Goal: Task Accomplishment & Management: Complete application form

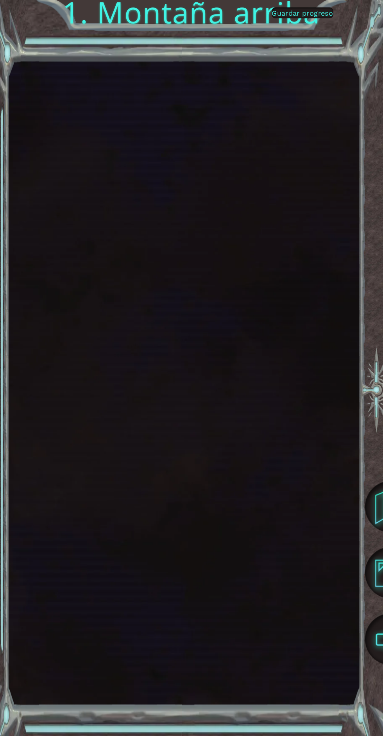
click at [308, 13] on font "Guardar progreso" at bounding box center [301, 13] width 61 height 8
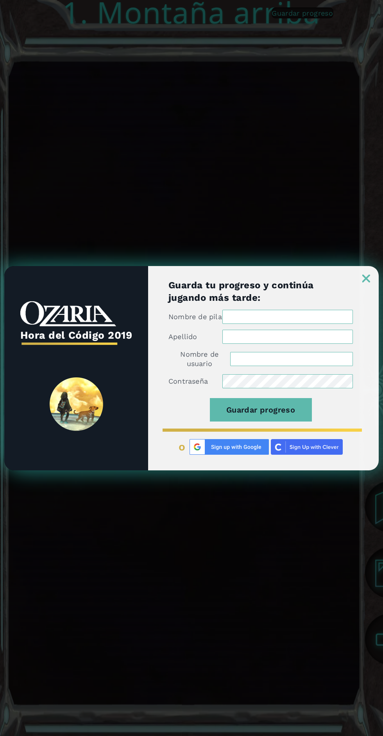
click at [325, 317] on input "Nombre de pila" at bounding box center [287, 317] width 130 height 14
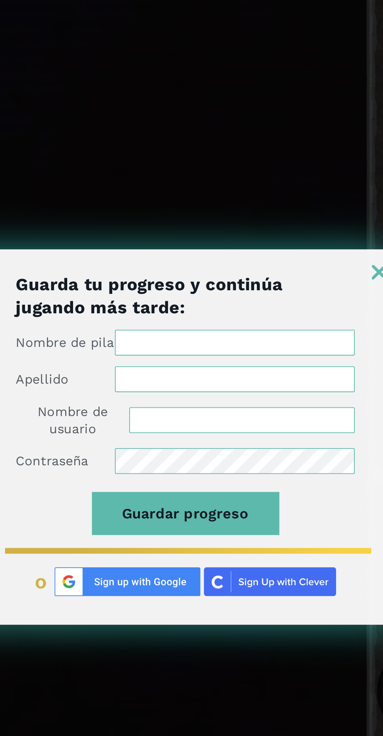
type input "Uriana"
click at [235, 337] on input "Apellido" at bounding box center [287, 337] width 130 height 14
type input "Neri López"
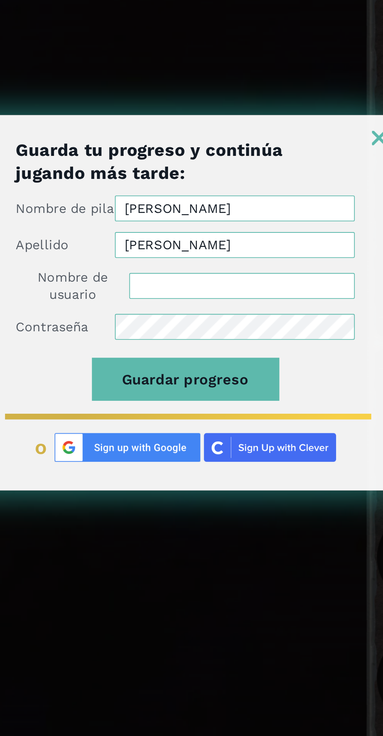
click at [244, 359] on input "Nombre de usuario" at bounding box center [291, 359] width 123 height 14
type input "Uriana N"
click at [210, 398] on button "Guardar progreso" at bounding box center [261, 409] width 102 height 23
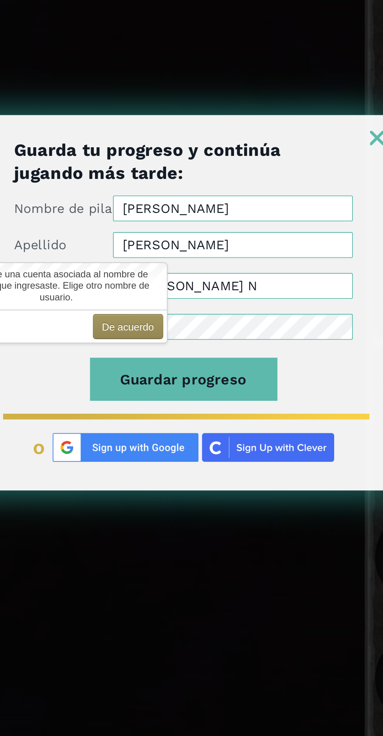
click at [295, 418] on button "Guardar progreso" at bounding box center [261, 409] width 102 height 23
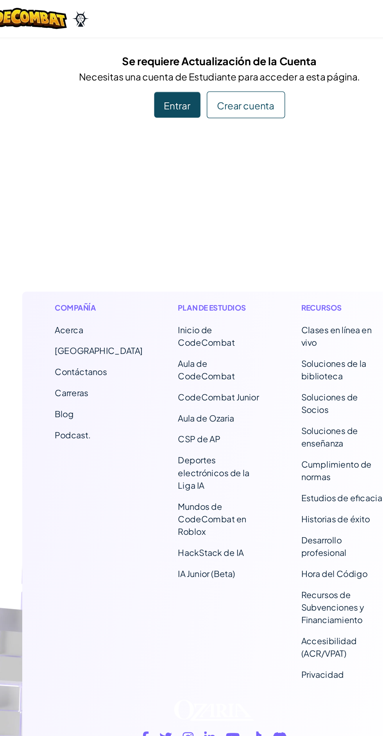
click at [143, 75] on div "Entrar" at bounding box center [160, 77] width 34 height 19
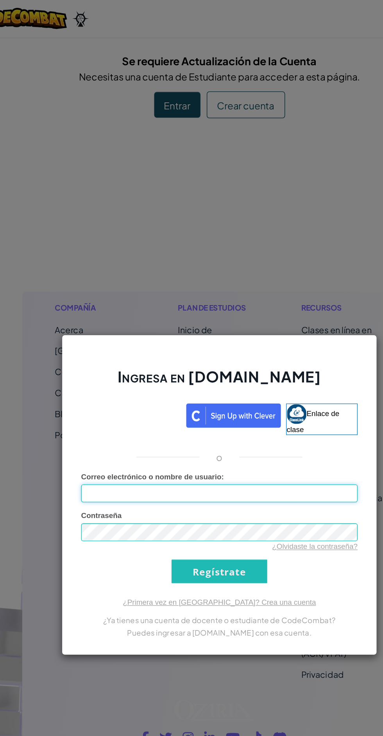
type input "Uriana N"
click at [156, 416] on input "Regístrate" at bounding box center [191, 425] width 71 height 18
click at [209, 427] on input "Regístrate" at bounding box center [191, 425] width 71 height 18
